Goal: Task Accomplishment & Management: Use online tool/utility

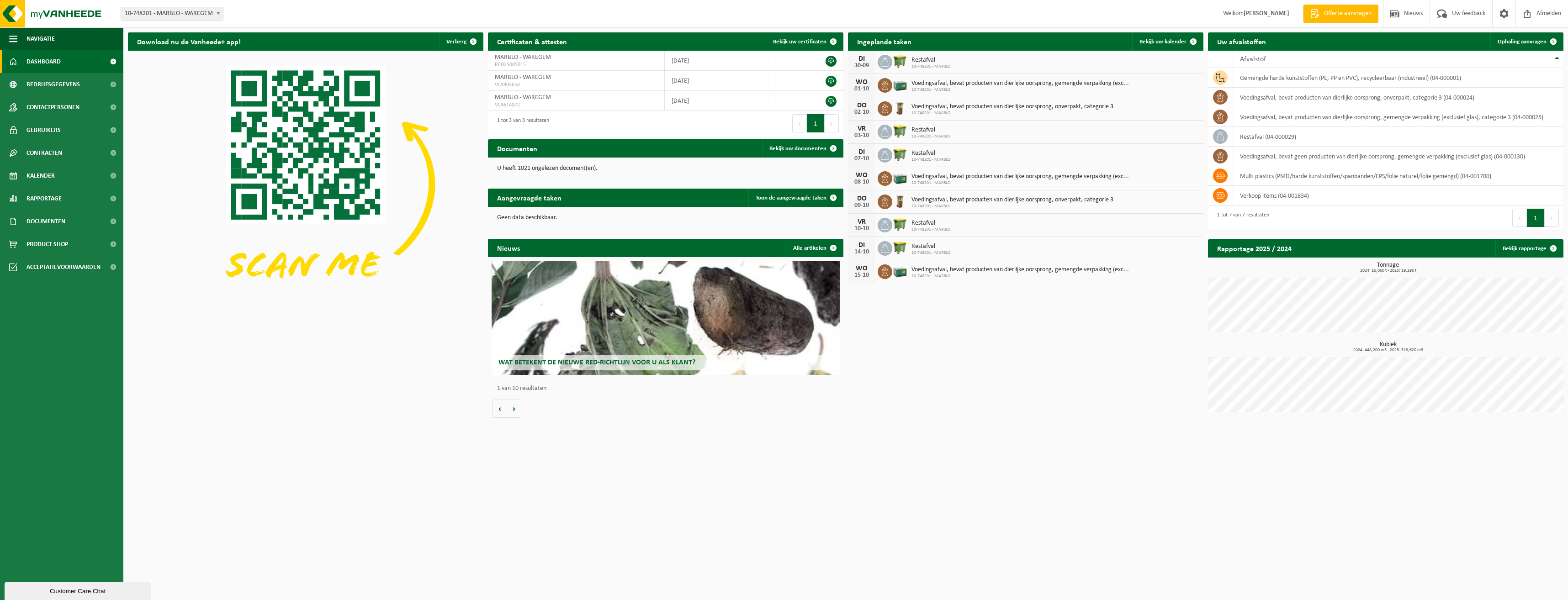
click at [1353, 12] on span "Offerte aanvragen" at bounding box center [1348, 14] width 52 height 9
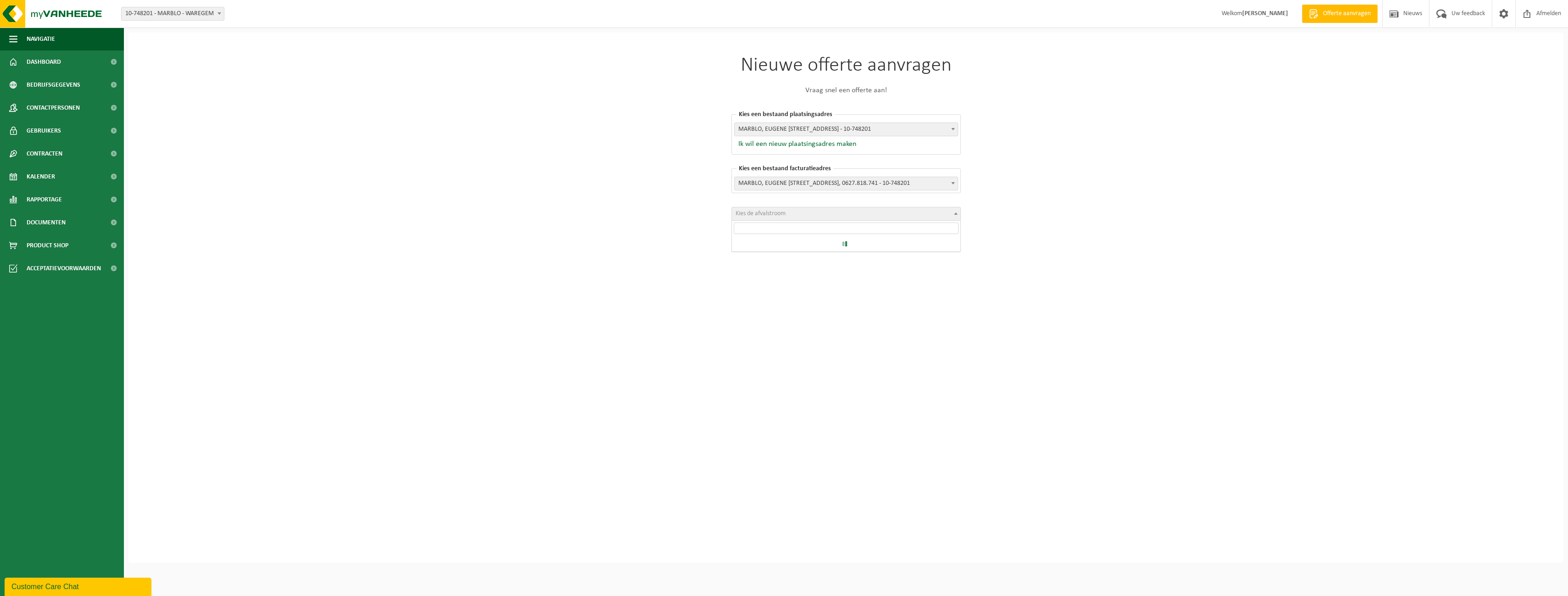
click at [774, 215] on span "Kies de afvalstroom" at bounding box center [760, 213] width 50 height 7
select select "5"
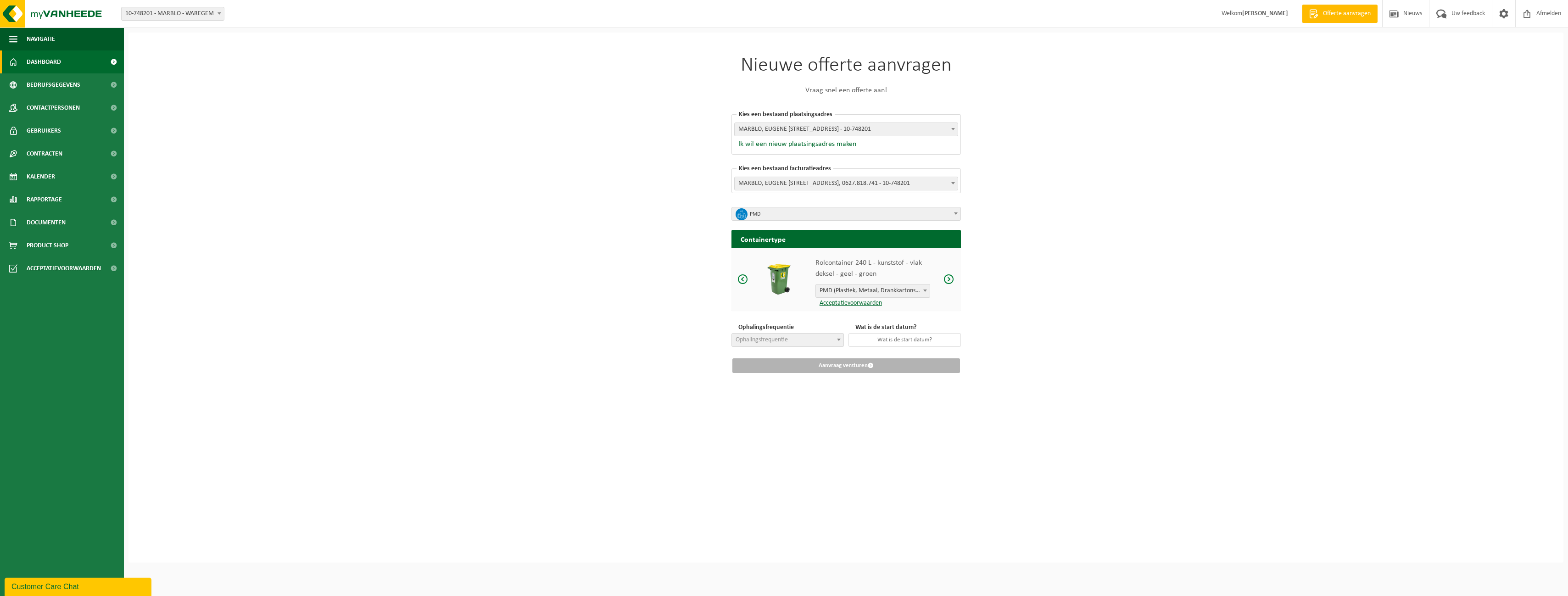
click at [42, 64] on span "Dashboard" at bounding box center [44, 61] width 35 height 23
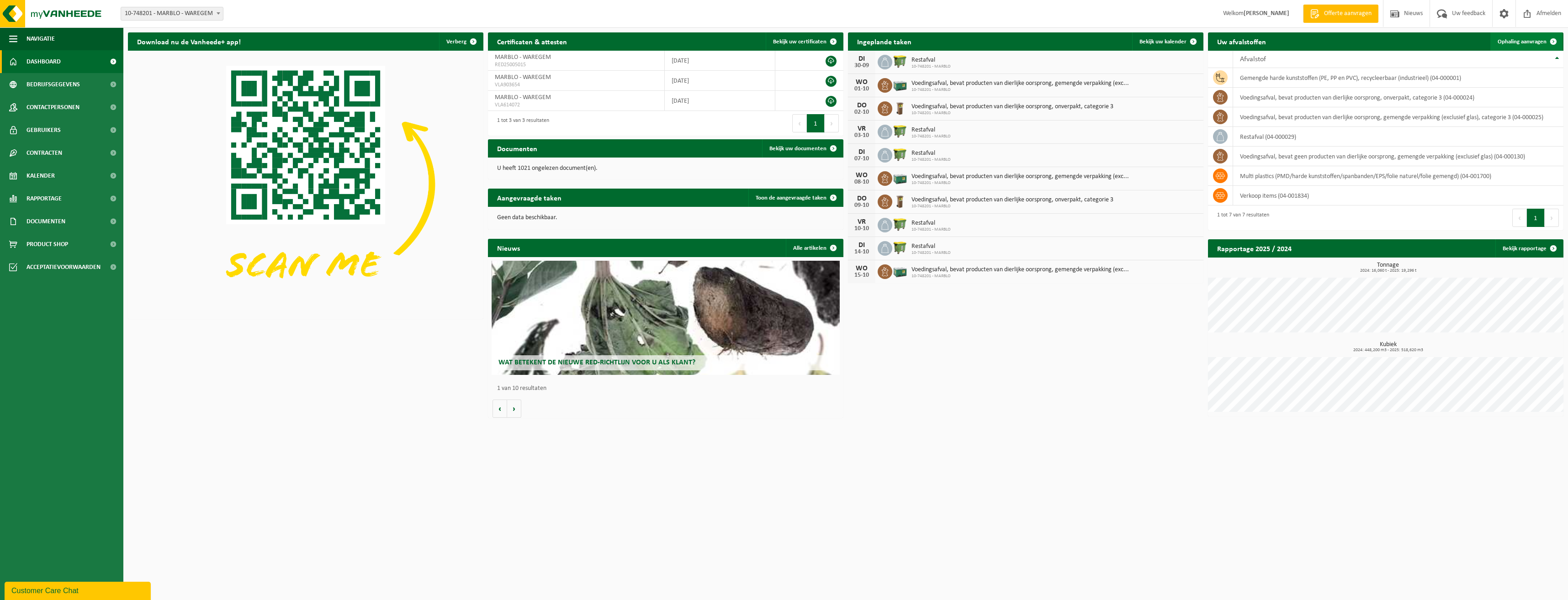
click at [1524, 43] on span "Ophaling aanvragen" at bounding box center [1522, 42] width 49 height 6
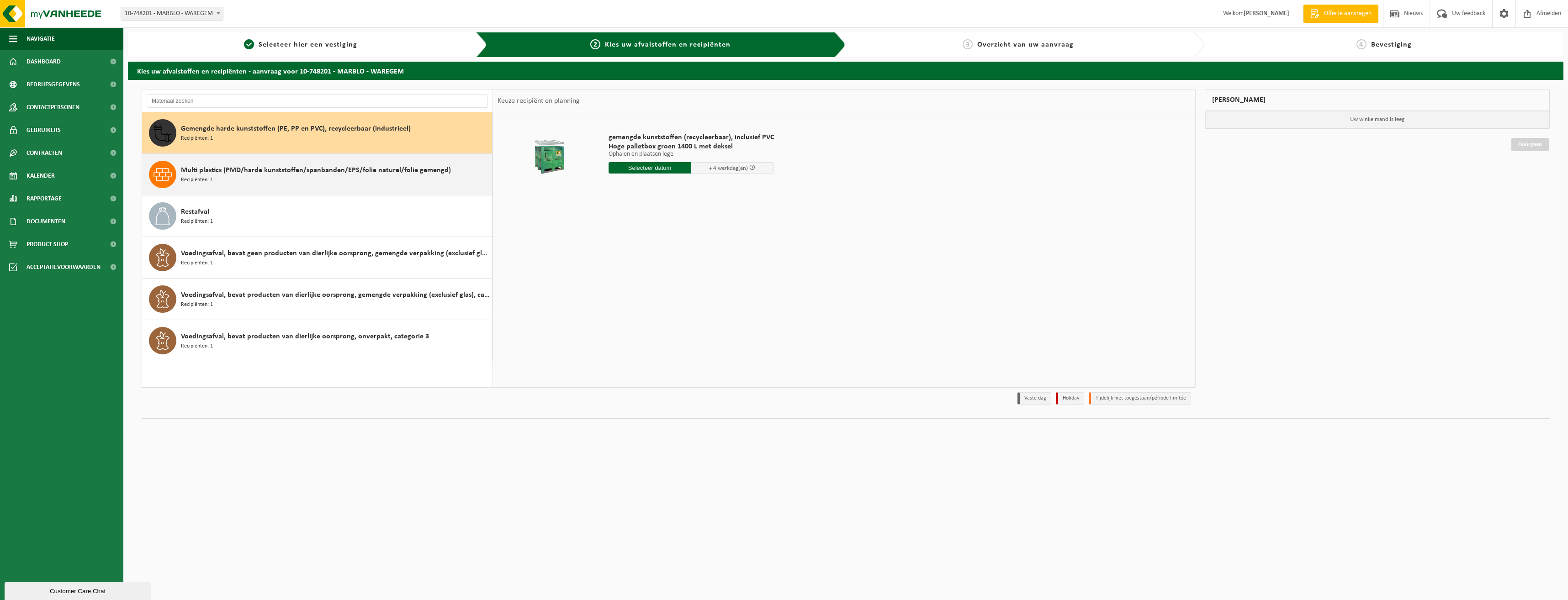
click at [261, 172] on span "Multi plastics (PMD/harde kunststoffen/spanbanden/EPS/folie naturel/folie gemen…" at bounding box center [316, 170] width 270 height 11
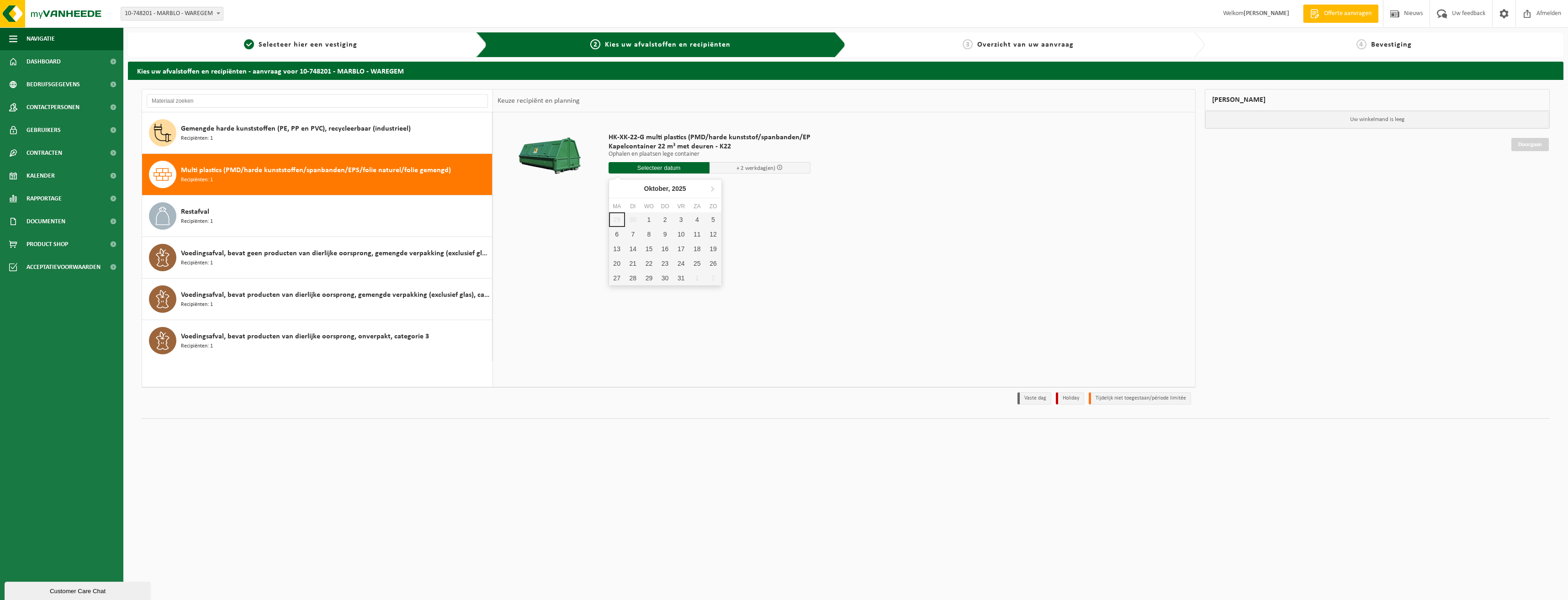
click at [657, 171] on input "text" at bounding box center [659, 168] width 101 height 12
click at [650, 221] on div "1" at bounding box center [649, 220] width 16 height 15
type input "Van 2025-10-01"
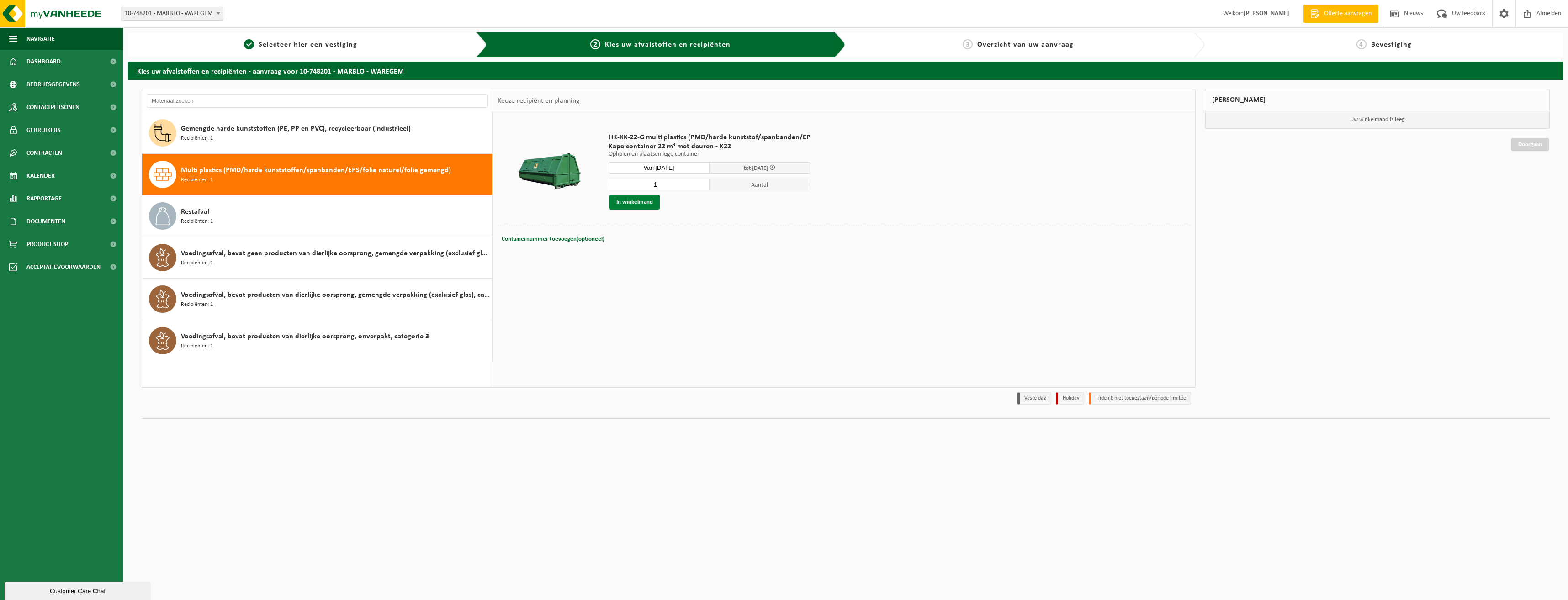
drag, startPoint x: 638, startPoint y: 209, endPoint x: 643, endPoint y: 202, distance: 8.6
click at [643, 202] on button "In winkelmand" at bounding box center [634, 202] width 50 height 15
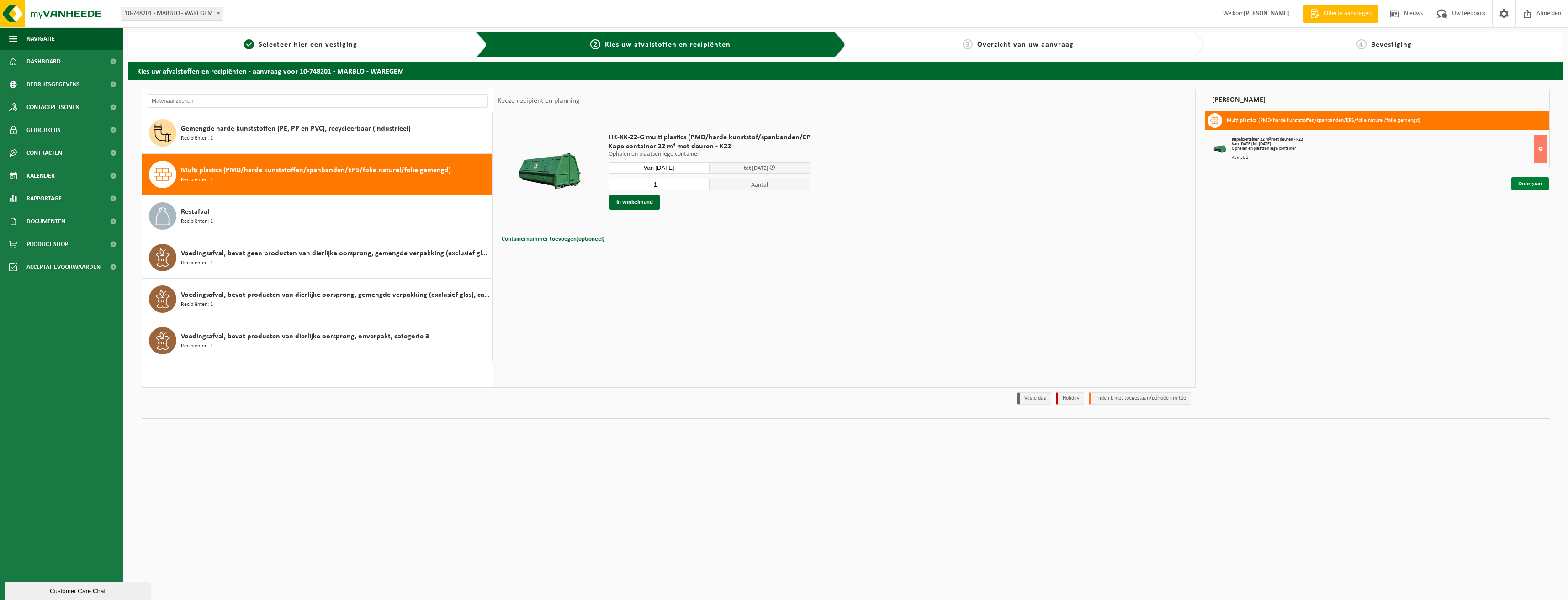
click at [1536, 179] on link "Doorgaan" at bounding box center [1530, 183] width 38 height 13
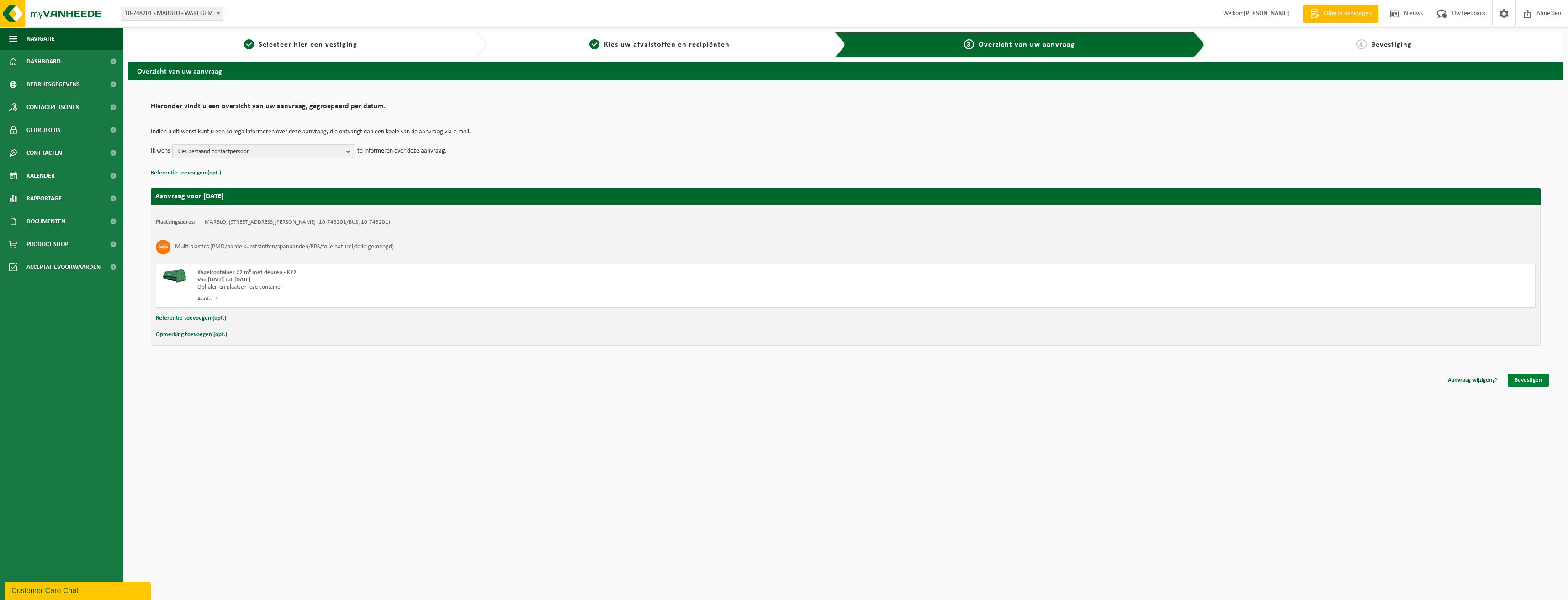
click at [1529, 385] on link "Bevestigen" at bounding box center [1528, 380] width 41 height 13
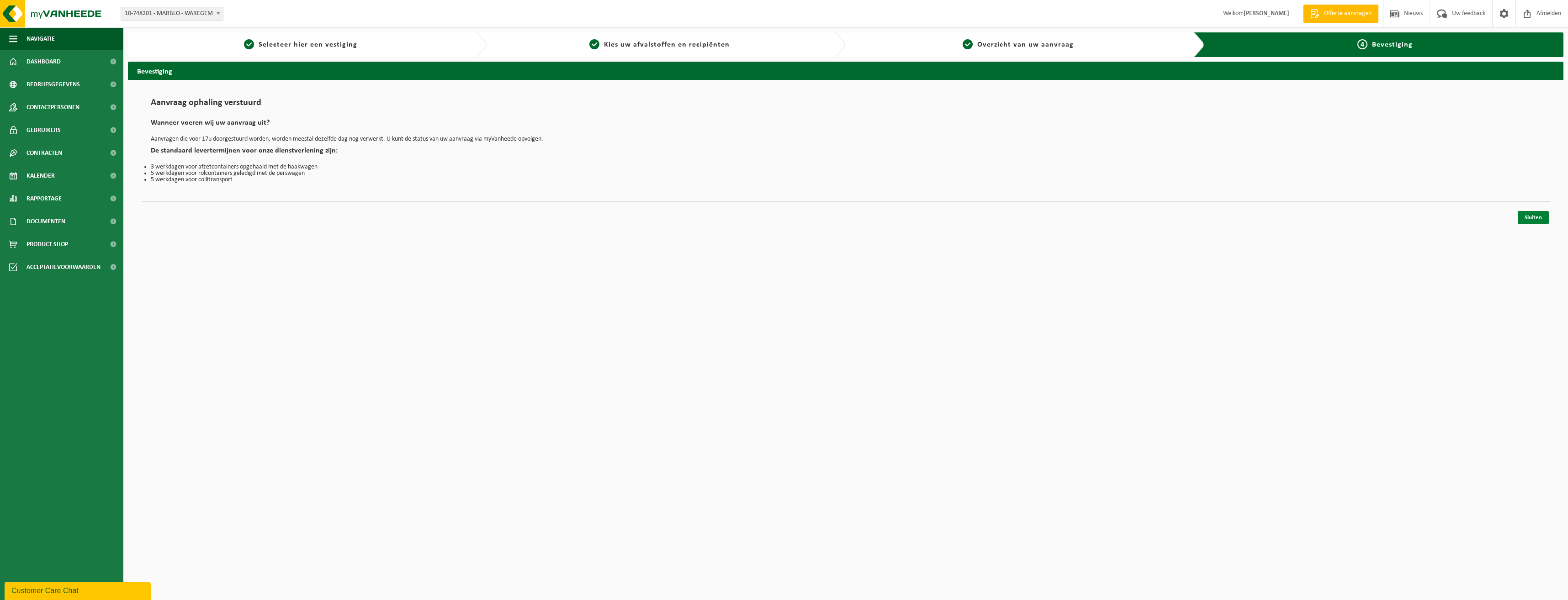
click at [1530, 212] on link "Sluiten" at bounding box center [1533, 217] width 31 height 13
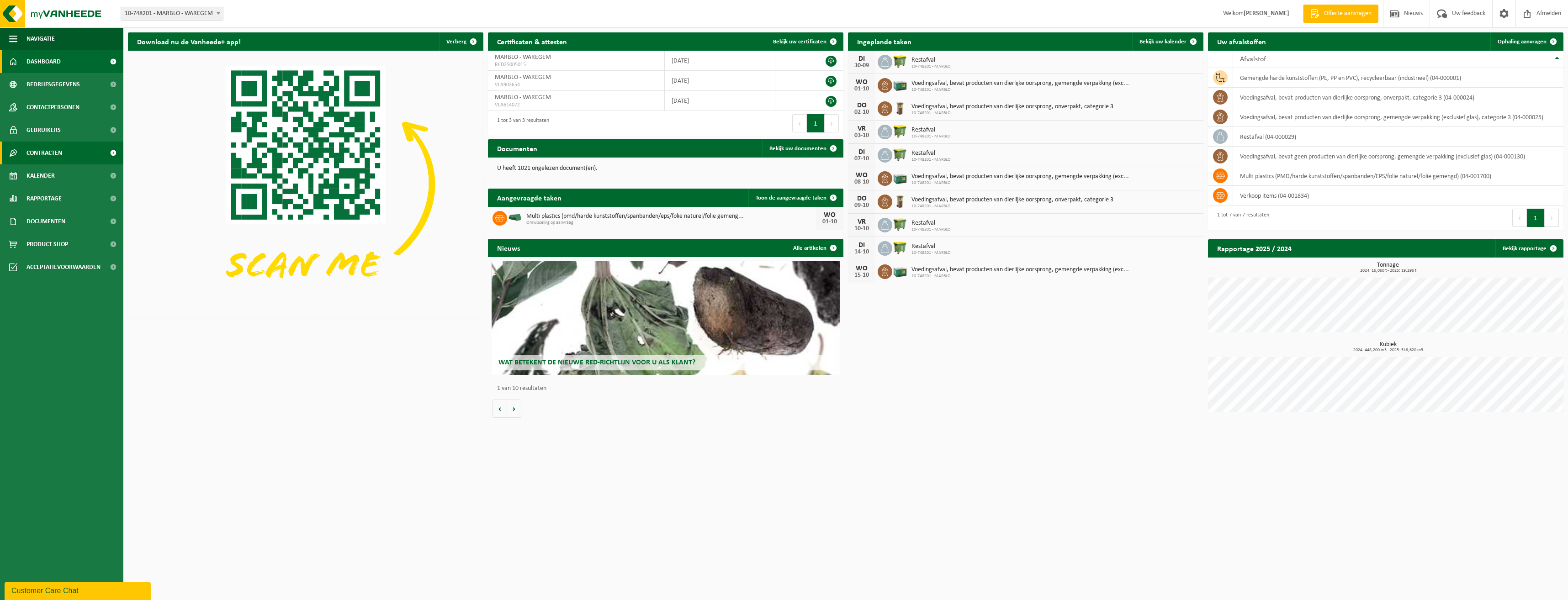
click at [57, 157] on span "Contracten" at bounding box center [44, 153] width 36 height 23
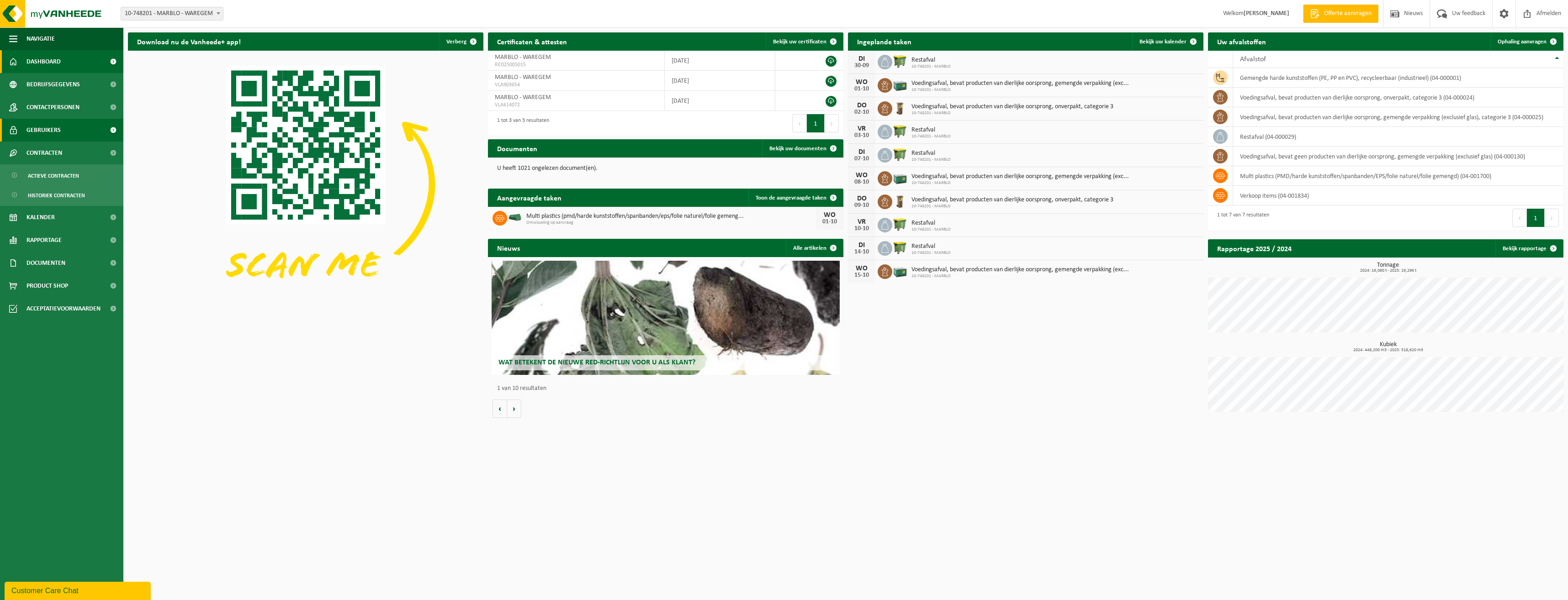
click at [52, 124] on span "Gebruikers" at bounding box center [44, 130] width 35 height 23
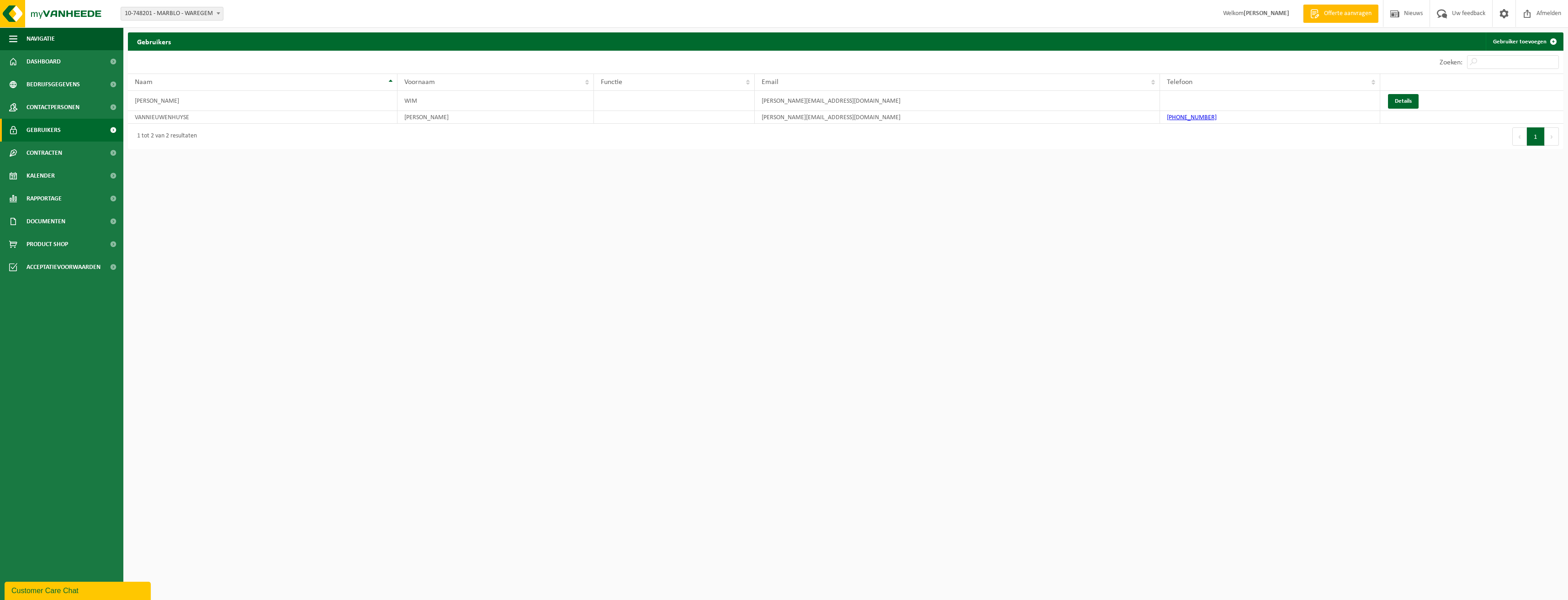
click at [52, 105] on span "Contactpersonen" at bounding box center [53, 107] width 53 height 23
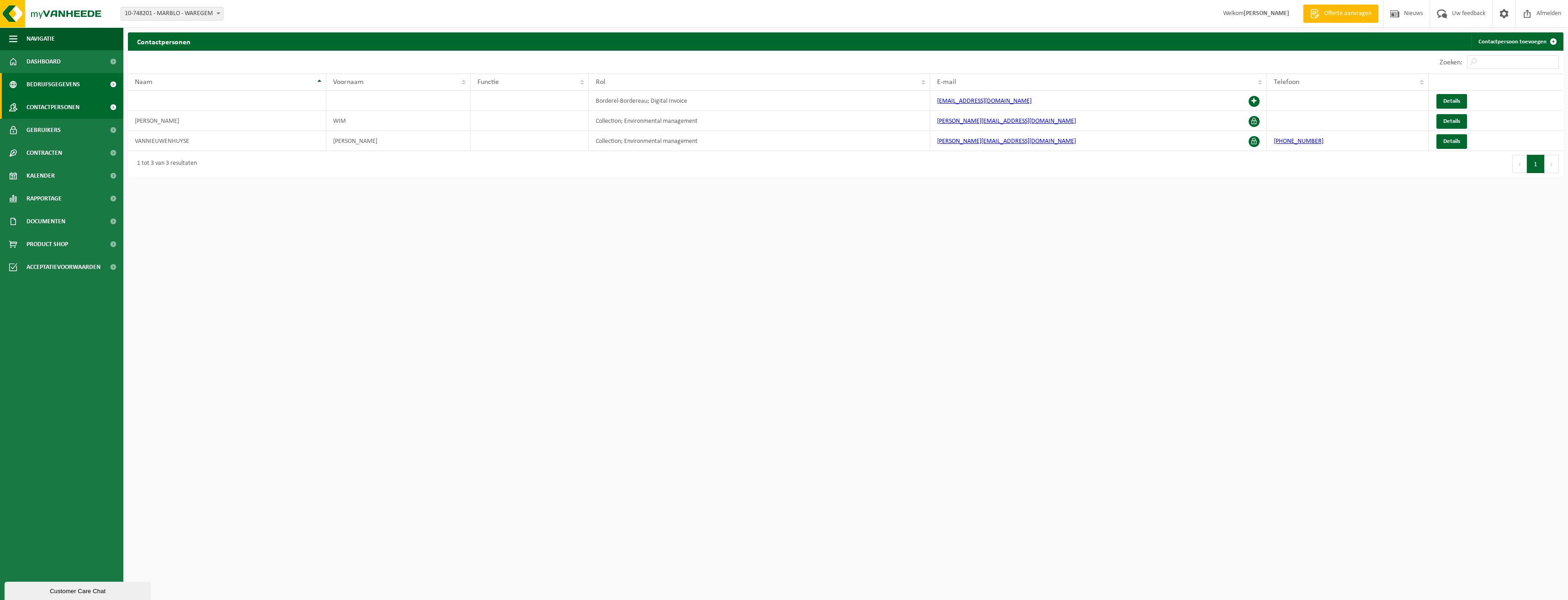
click at [57, 83] on span "Bedrijfsgegevens" at bounding box center [53, 84] width 54 height 23
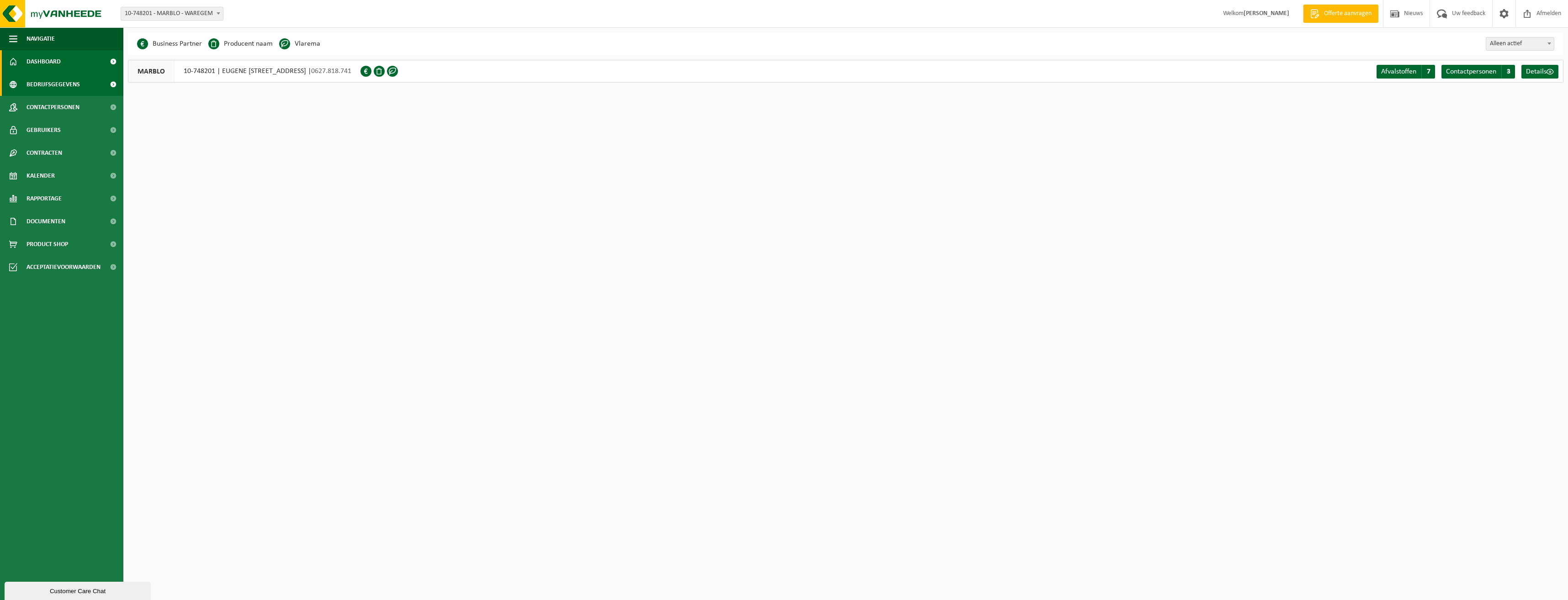
click at [59, 64] on span "Dashboard" at bounding box center [44, 61] width 35 height 23
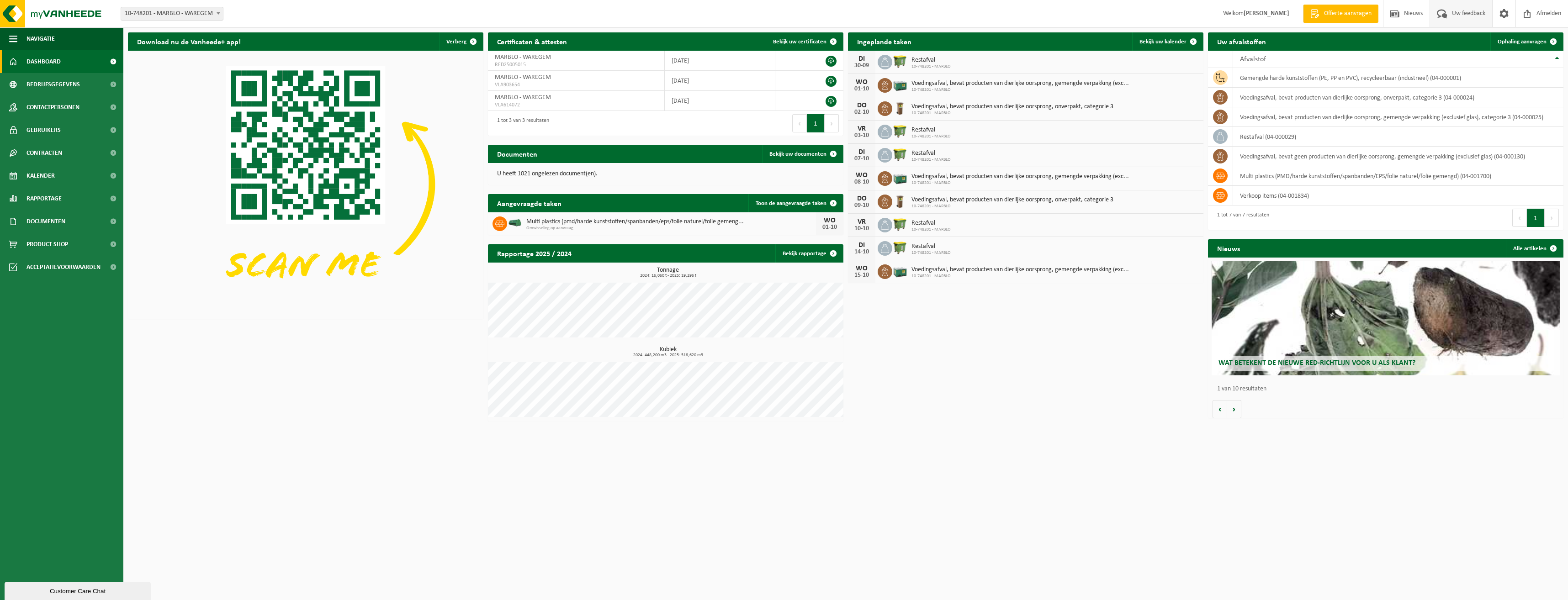
click at [1458, 14] on span "Uw feedback" at bounding box center [1468, 14] width 38 height 27
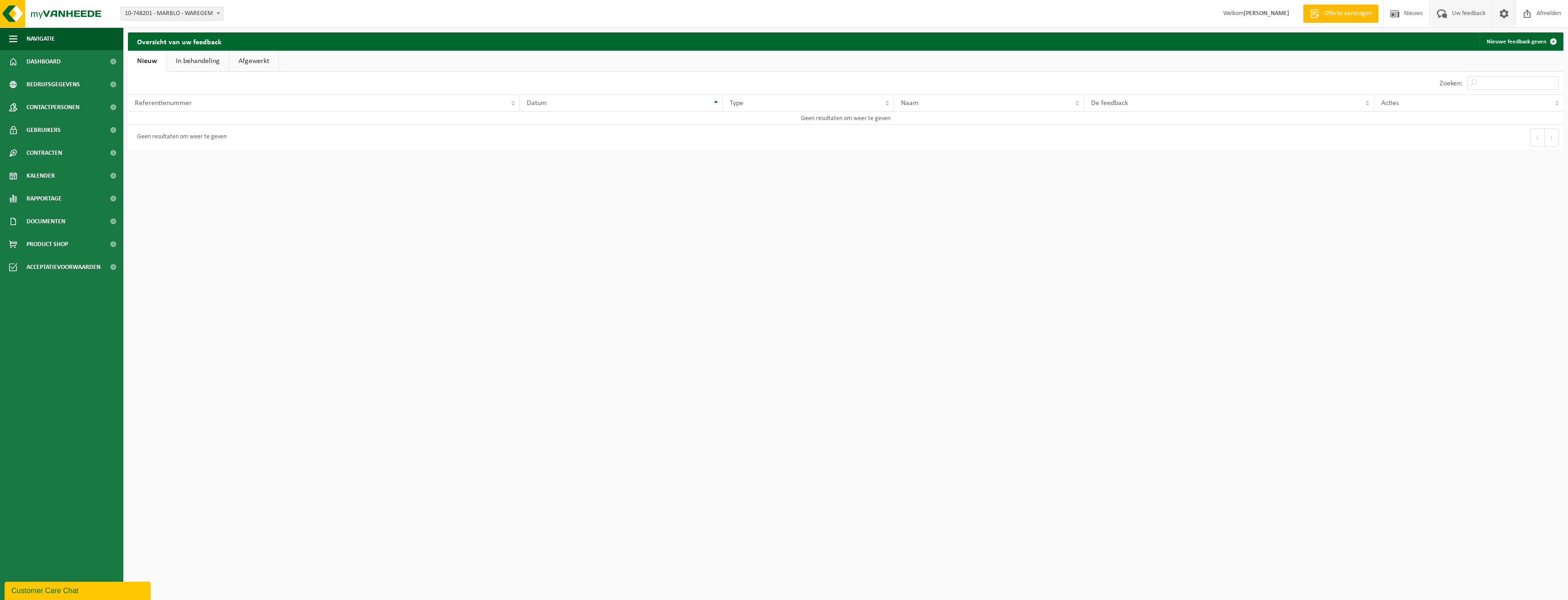
click at [1503, 18] on span at bounding box center [1504, 14] width 14 height 27
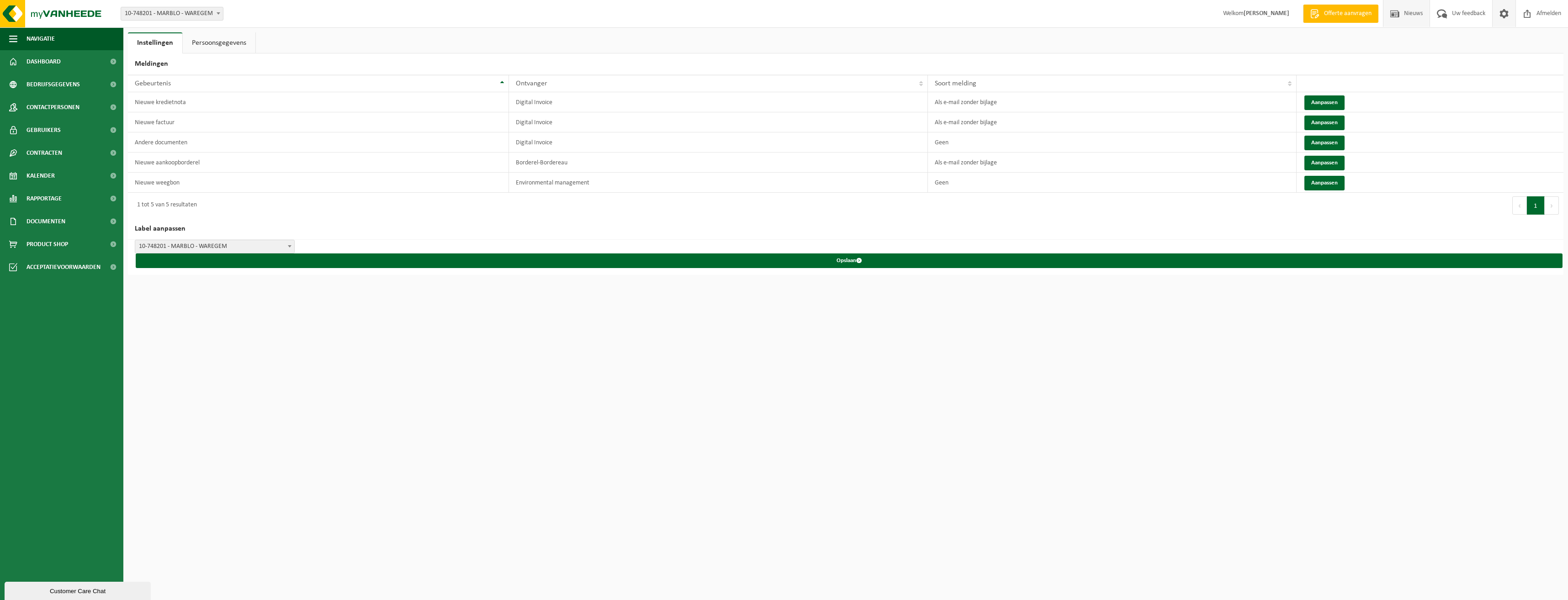
click at [1409, 18] on span "Nieuws" at bounding box center [1414, 14] width 23 height 27
